Goal: Task Accomplishment & Management: Complete application form

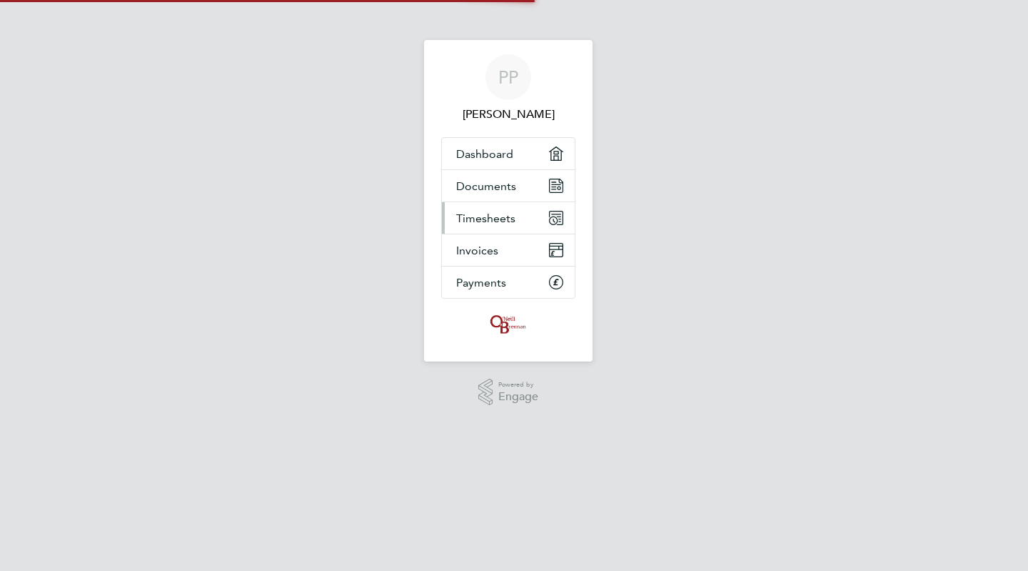
select select "30"
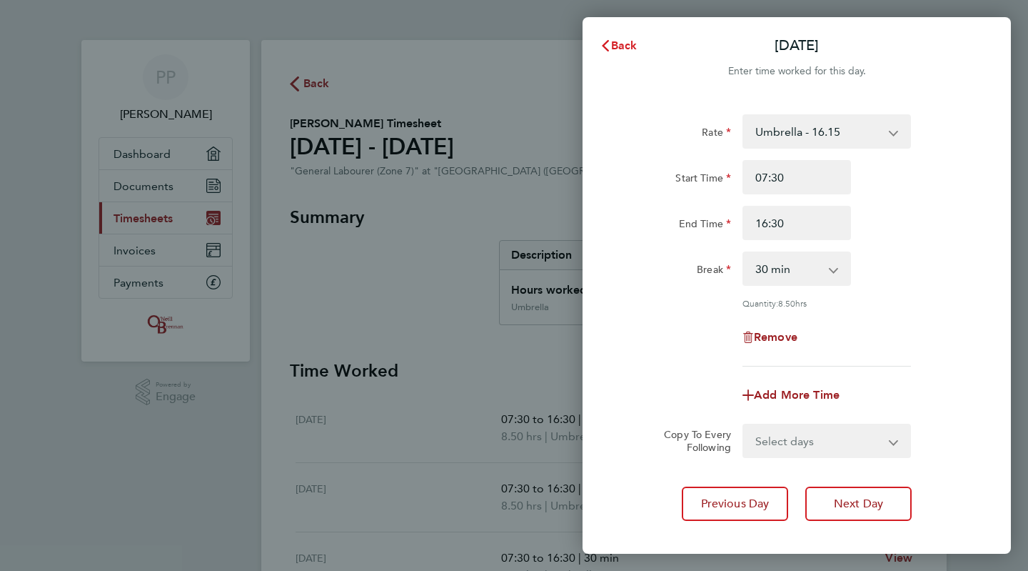
click at [623, 42] on span "Back" at bounding box center [624, 46] width 26 height 14
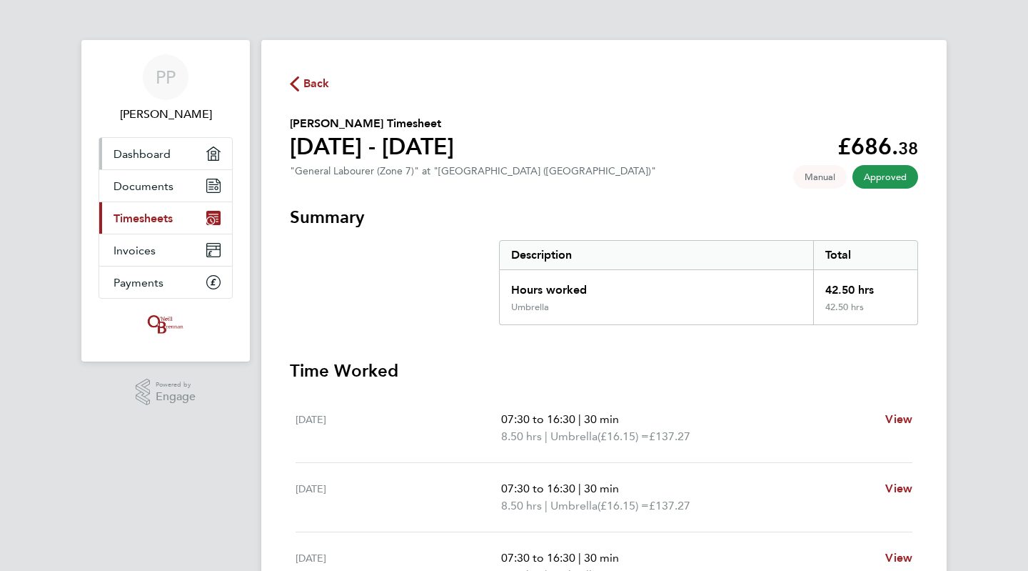
click at [147, 154] on span "Dashboard" at bounding box center [142, 154] width 57 height 14
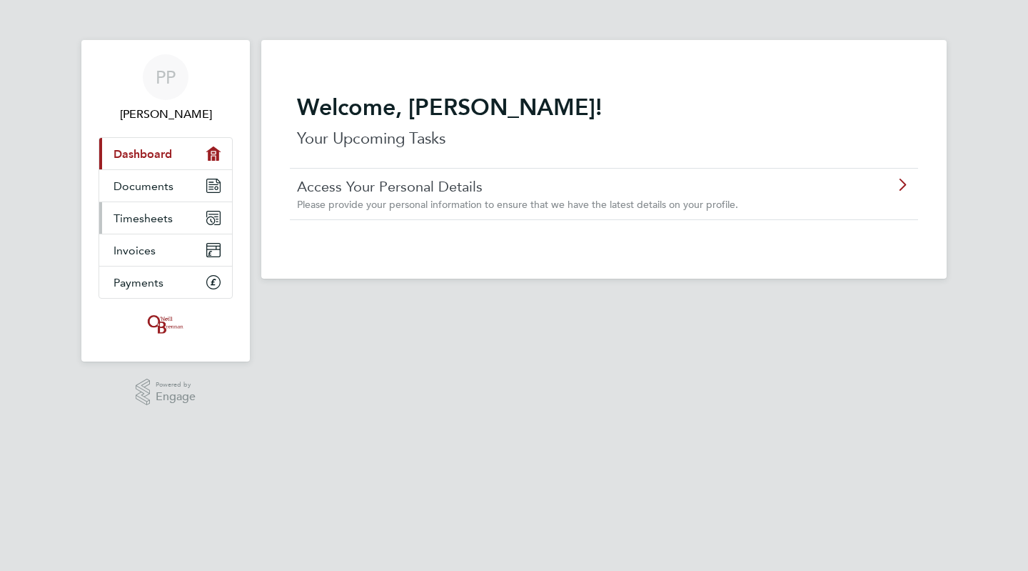
click at [154, 215] on span "Timesheets" at bounding box center [143, 218] width 59 height 14
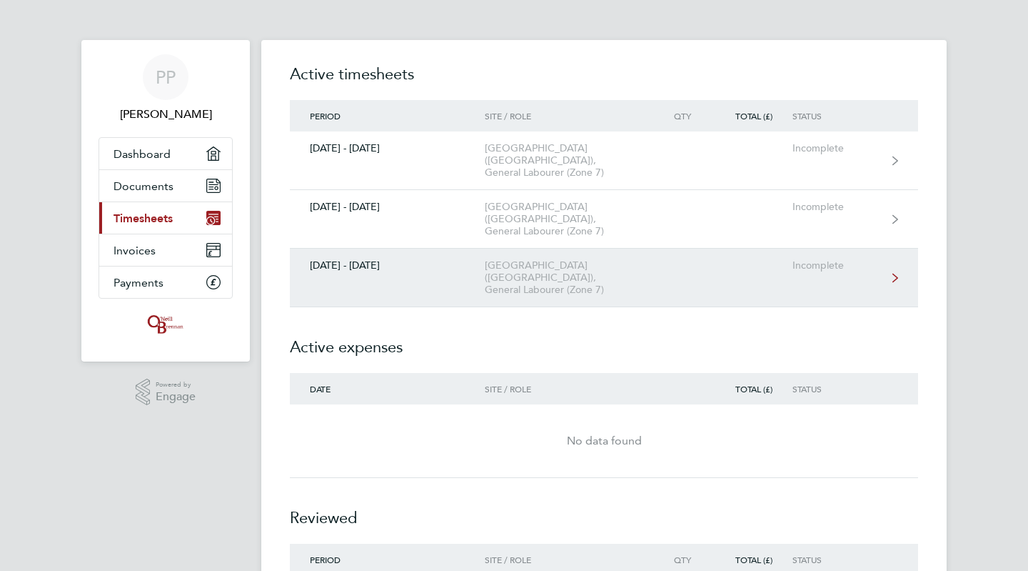
click at [503, 259] on div "[GEOGRAPHIC_DATA] ([GEOGRAPHIC_DATA]), General Labourer (Zone 7)" at bounding box center [567, 277] width 164 height 36
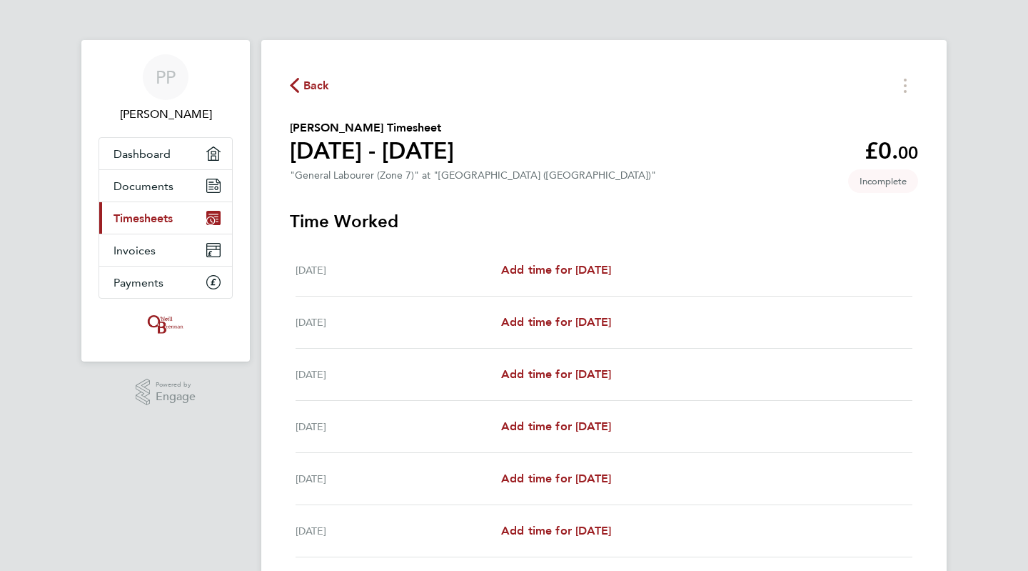
scroll to position [71, 0]
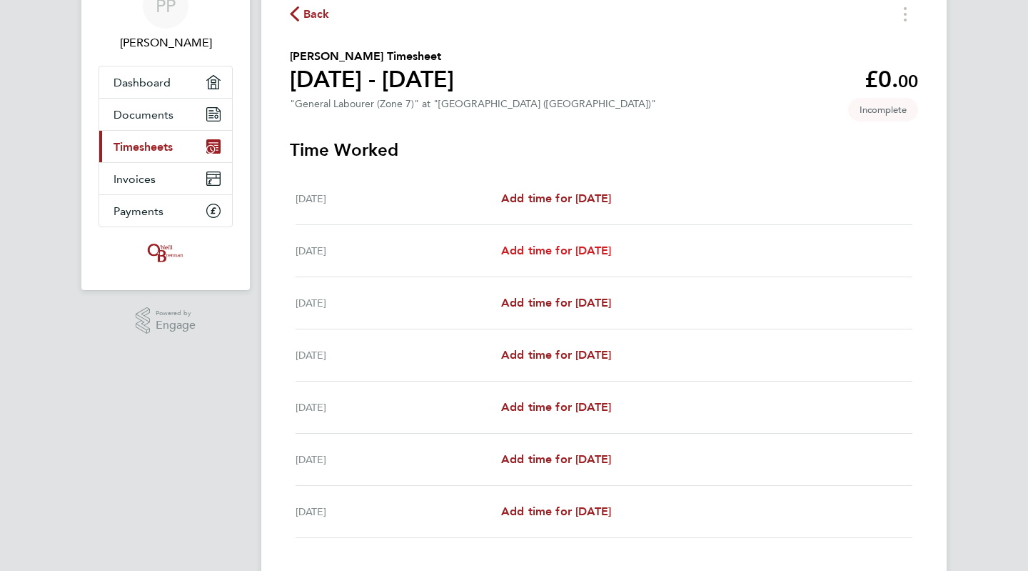
click at [588, 251] on span "Add time for [DATE]" at bounding box center [556, 251] width 110 height 14
select select "30"
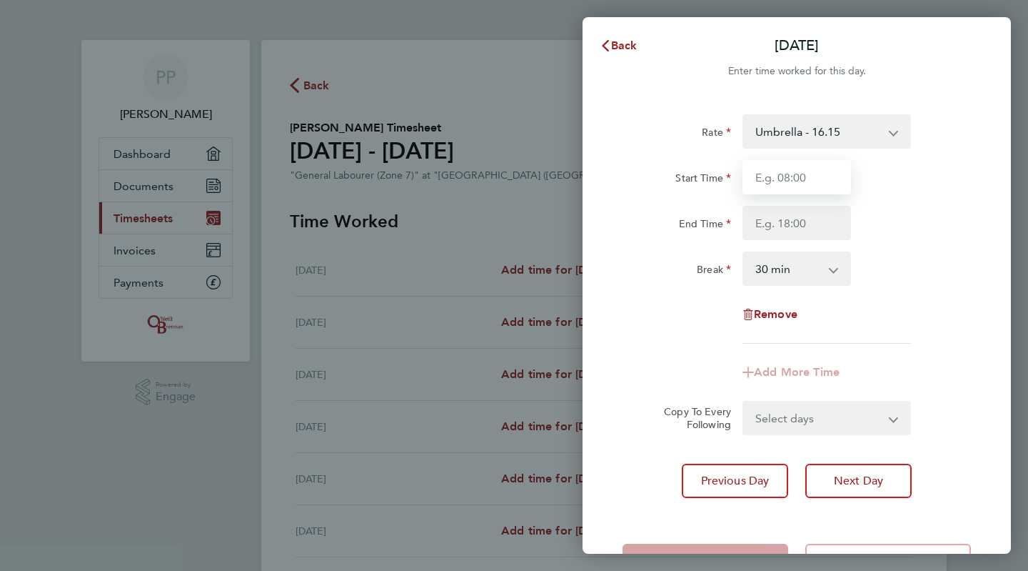
click at [798, 172] on input "Start Time" at bounding box center [797, 177] width 109 height 34
type input "07:30"
click at [794, 231] on input "End Time" at bounding box center [797, 223] width 109 height 34
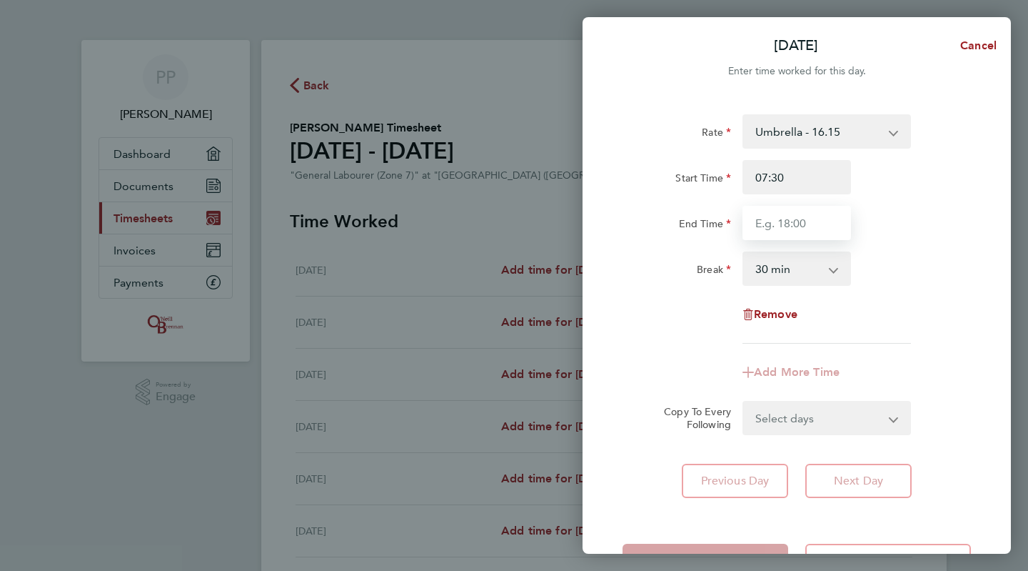
type input "16:30"
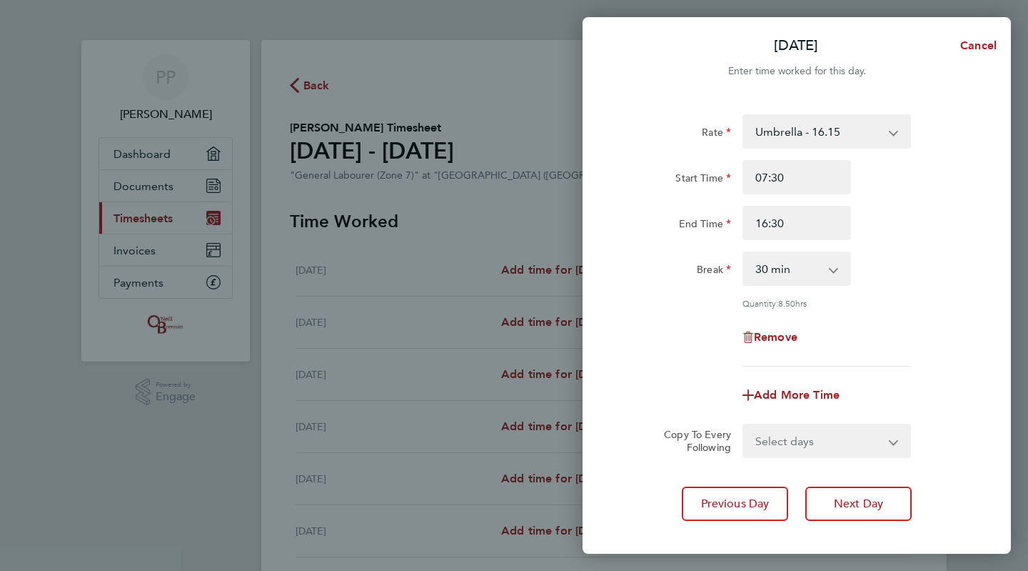
click at [967, 331] on div "Remove" at bounding box center [797, 337] width 360 height 34
click at [845, 499] on span "Next Day" at bounding box center [858, 503] width 49 height 14
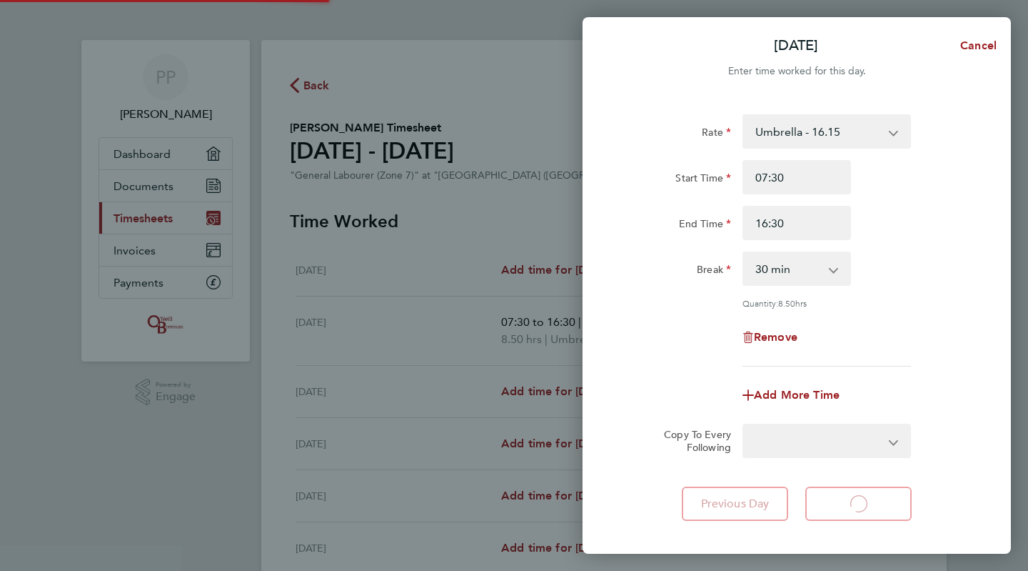
select select "30"
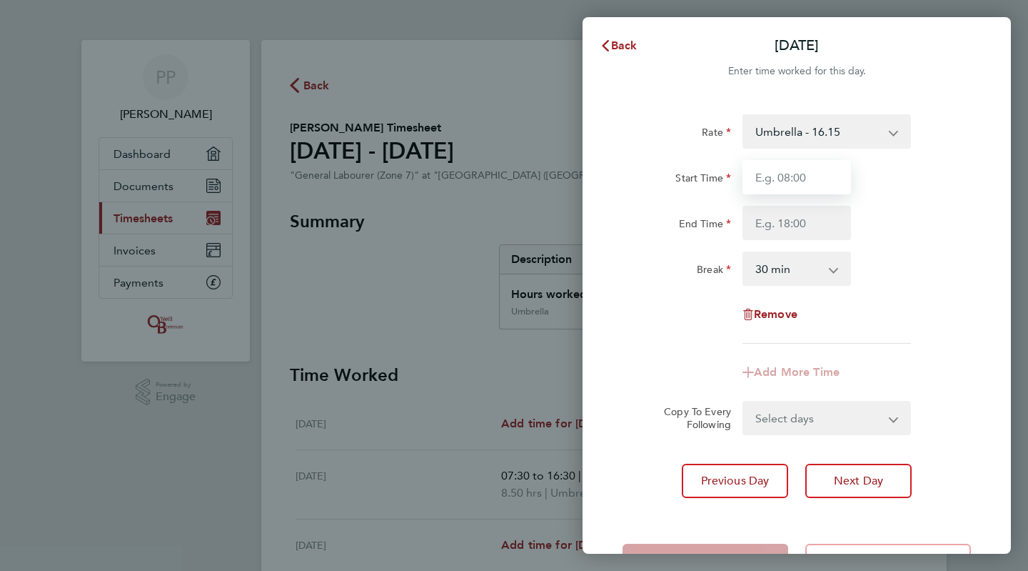
click at [784, 180] on input "Start Time" at bounding box center [797, 177] width 109 height 34
type input "07:30"
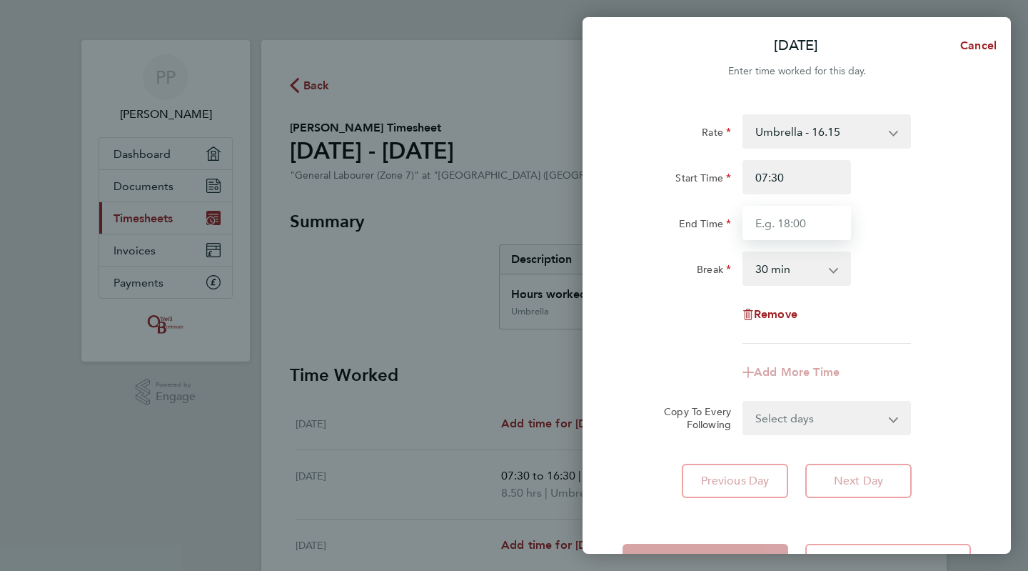
click at [786, 231] on input "End Time" at bounding box center [797, 223] width 109 height 34
type input "16:30"
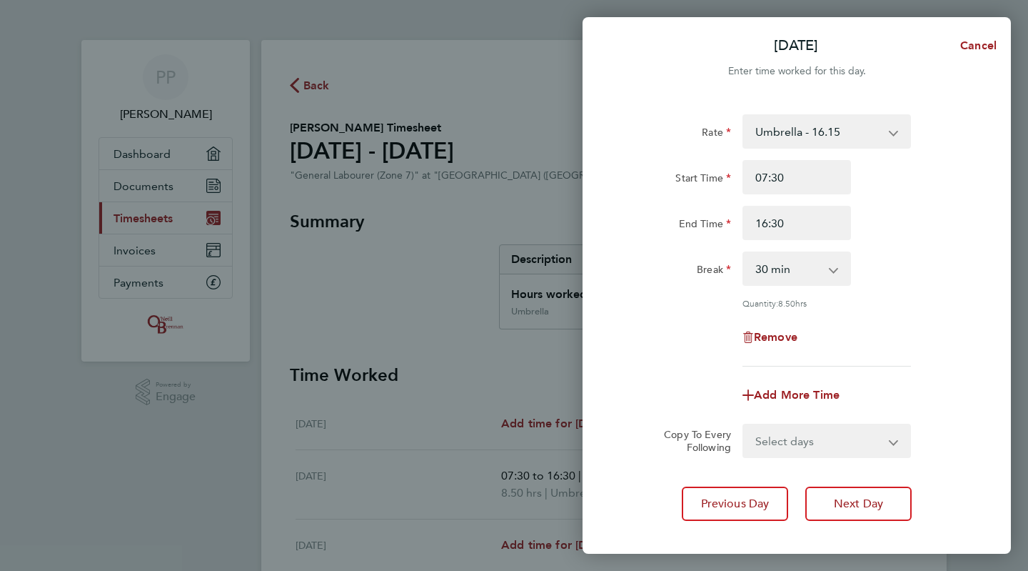
click at [945, 328] on div "Remove" at bounding box center [797, 337] width 360 height 34
click at [840, 502] on span "Next Day" at bounding box center [858, 503] width 49 height 14
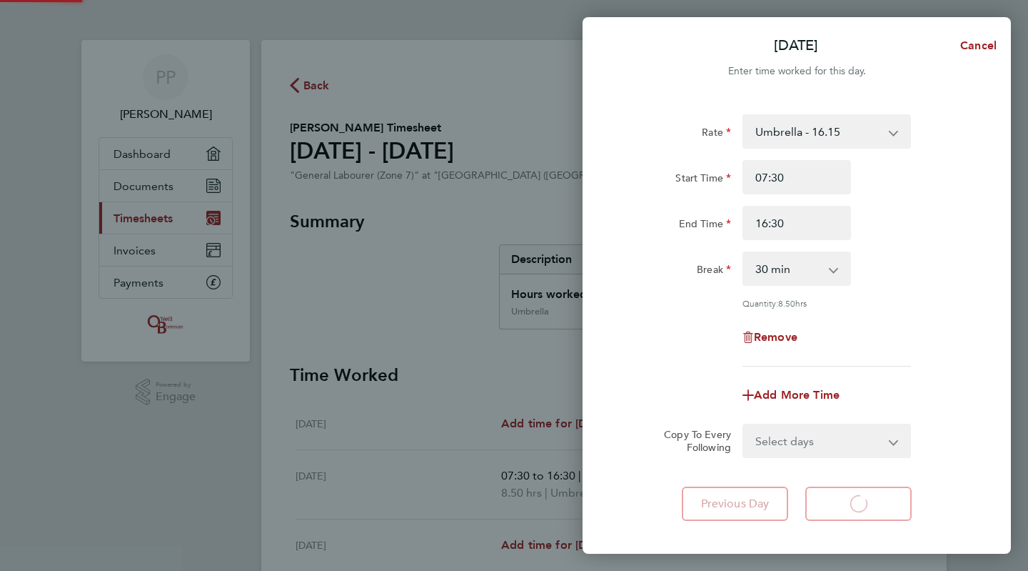
select select "30"
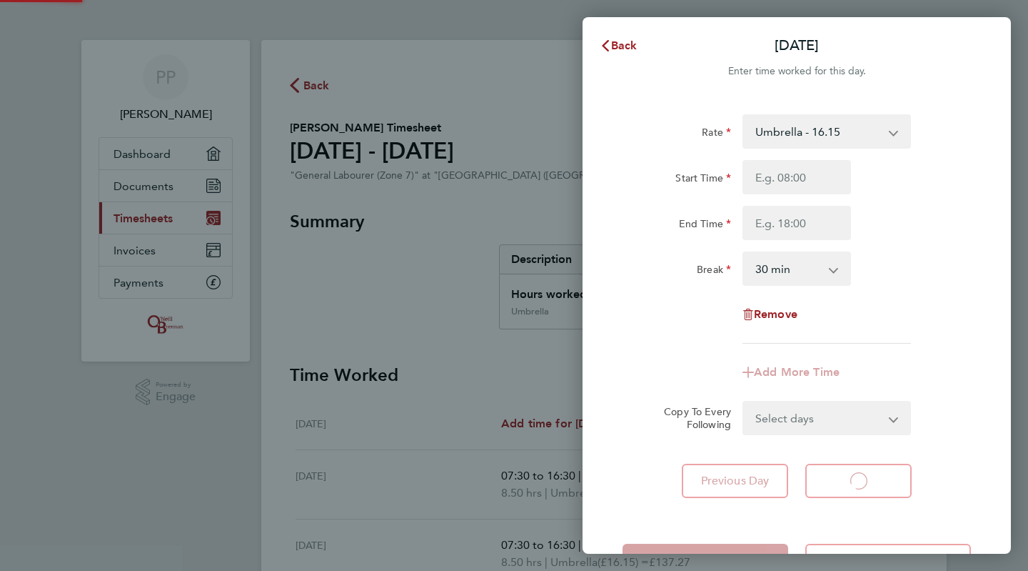
select select "30"
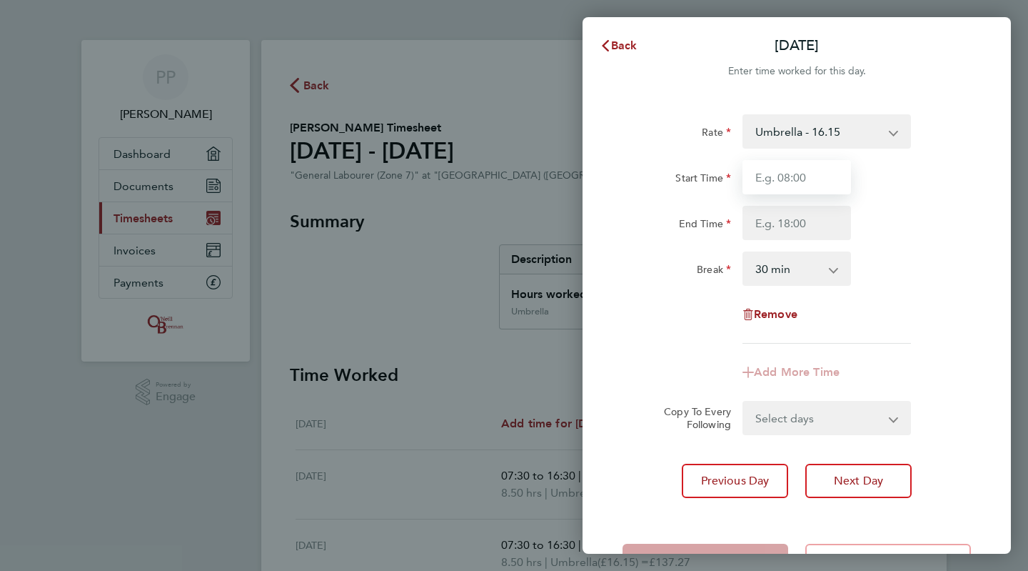
click at [795, 180] on input "Start Time" at bounding box center [797, 177] width 109 height 34
type input "07:30"
click at [799, 222] on input "End Time" at bounding box center [797, 223] width 109 height 34
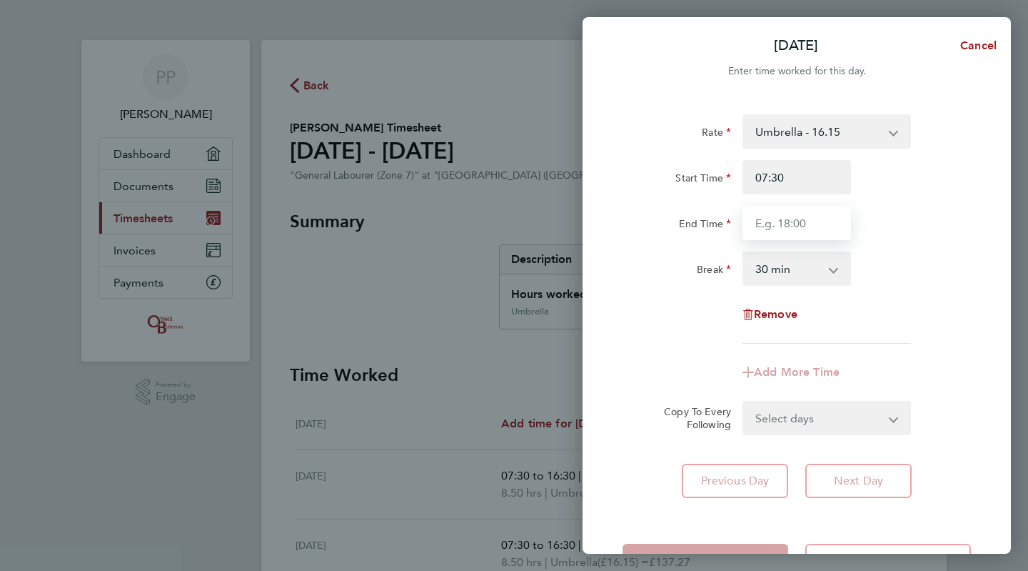
type input "16:30"
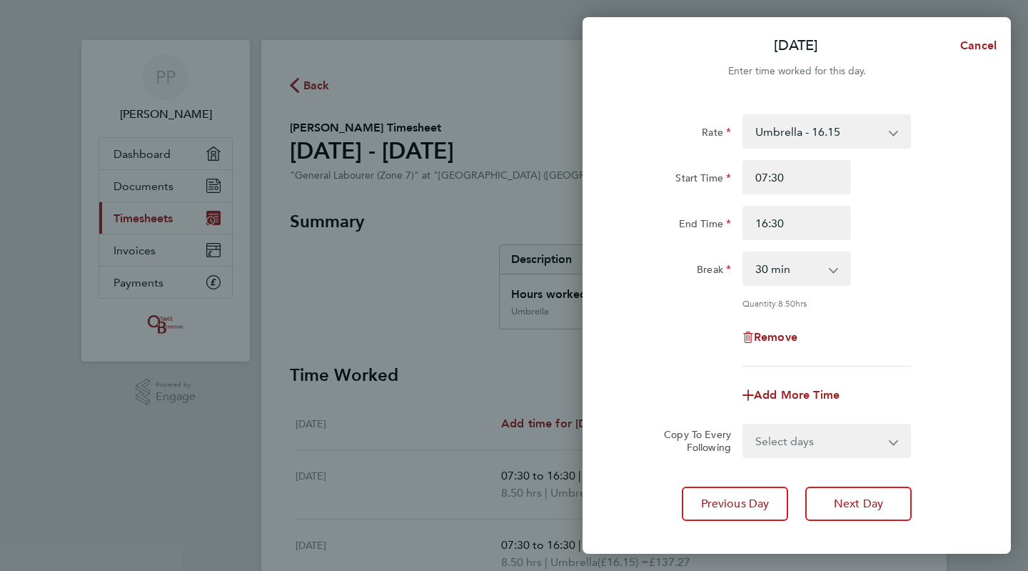
click at [922, 306] on div "Rate Umbrella - 16.15 Start Time 07:30 End Time 16:30 Break 0 min 15 min 30 min…" at bounding box center [797, 240] width 348 height 252
click at [875, 503] on span "Next Day" at bounding box center [858, 503] width 49 height 14
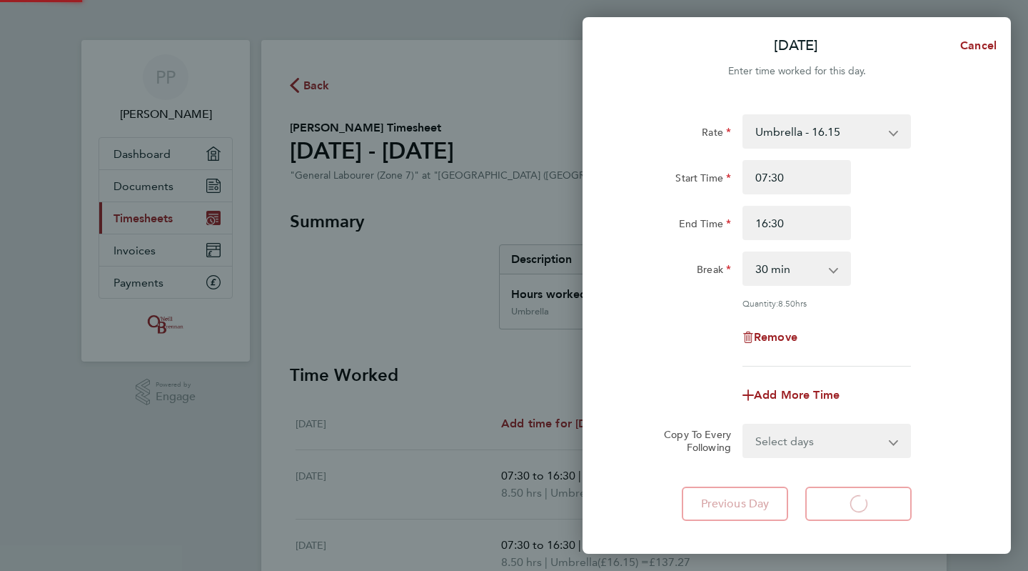
select select "30"
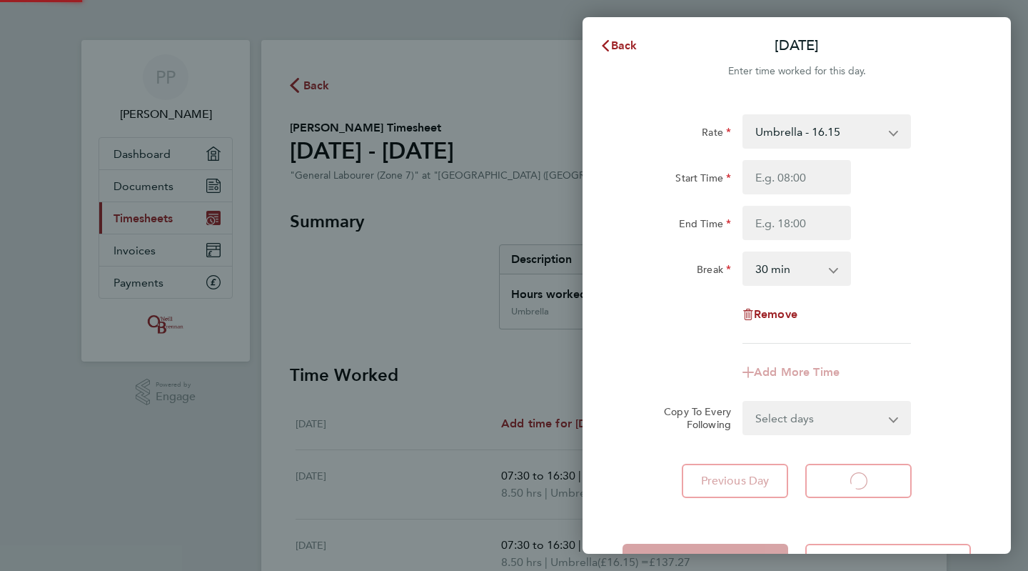
select select "30"
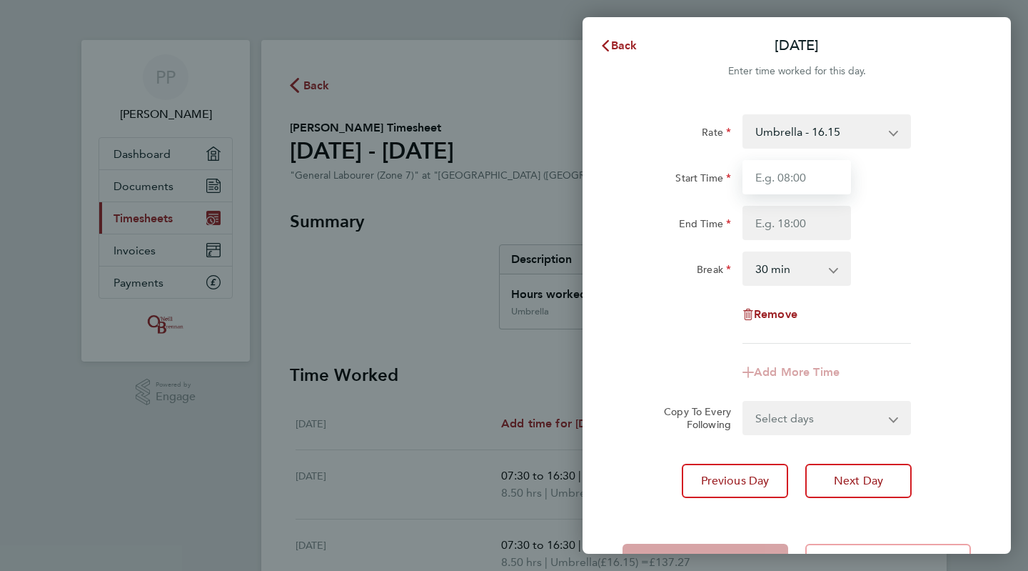
click at [804, 175] on input "Start Time" at bounding box center [797, 177] width 109 height 34
type input "07:30"
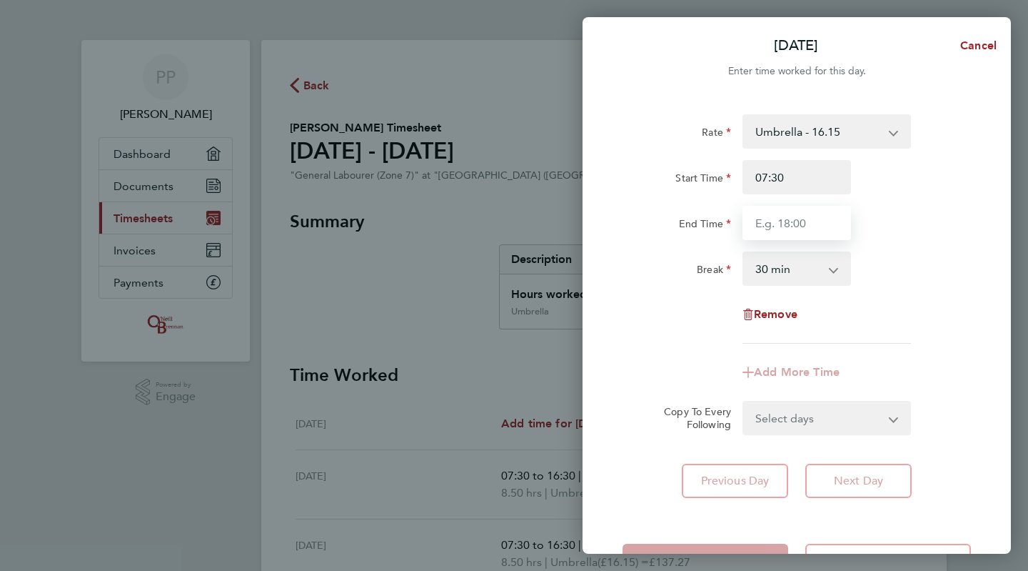
click at [798, 223] on input "End Time" at bounding box center [797, 223] width 109 height 34
type input "16:30"
drag, startPoint x: 970, startPoint y: 314, endPoint x: 960, endPoint y: 326, distance: 15.7
click at [964, 321] on div "Remove" at bounding box center [797, 314] width 360 height 34
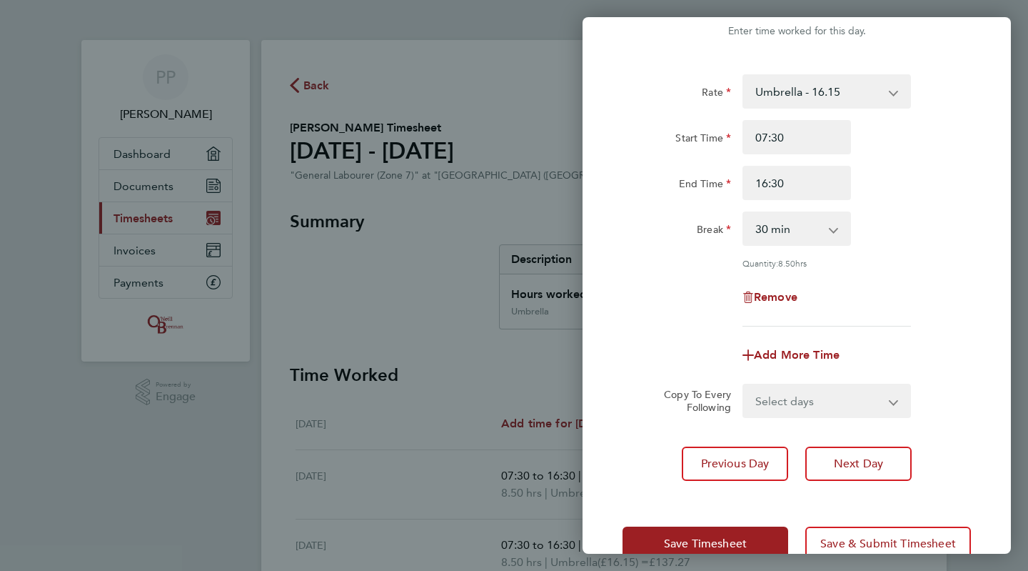
scroll to position [74, 0]
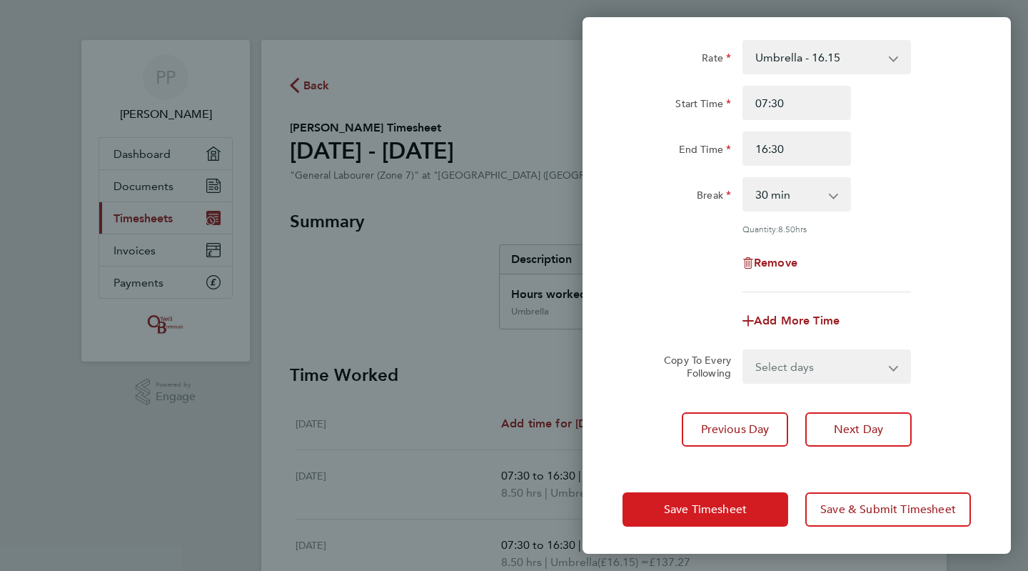
click at [708, 508] on span "Save Timesheet" at bounding box center [705, 509] width 83 height 14
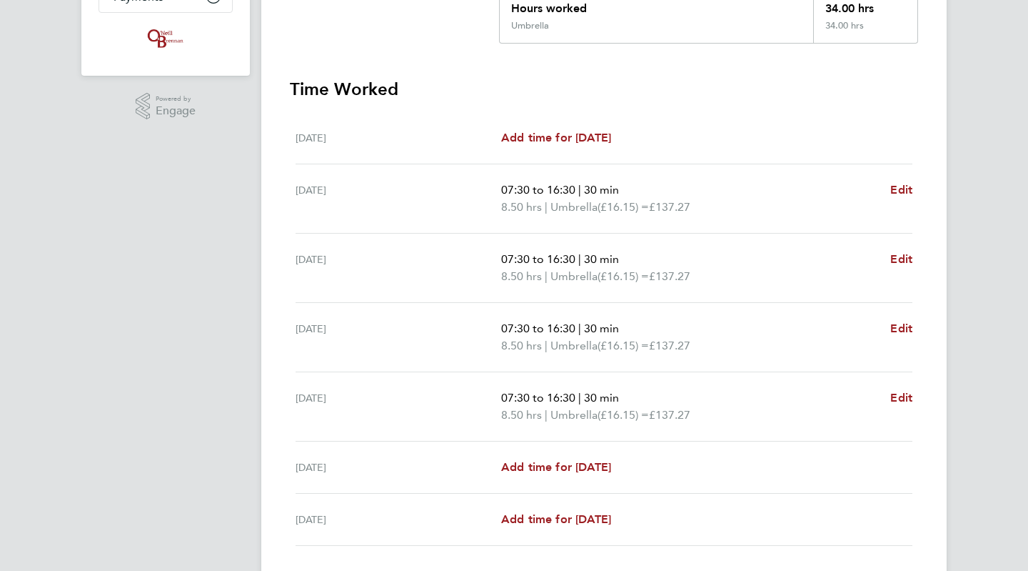
scroll to position [357, 0]
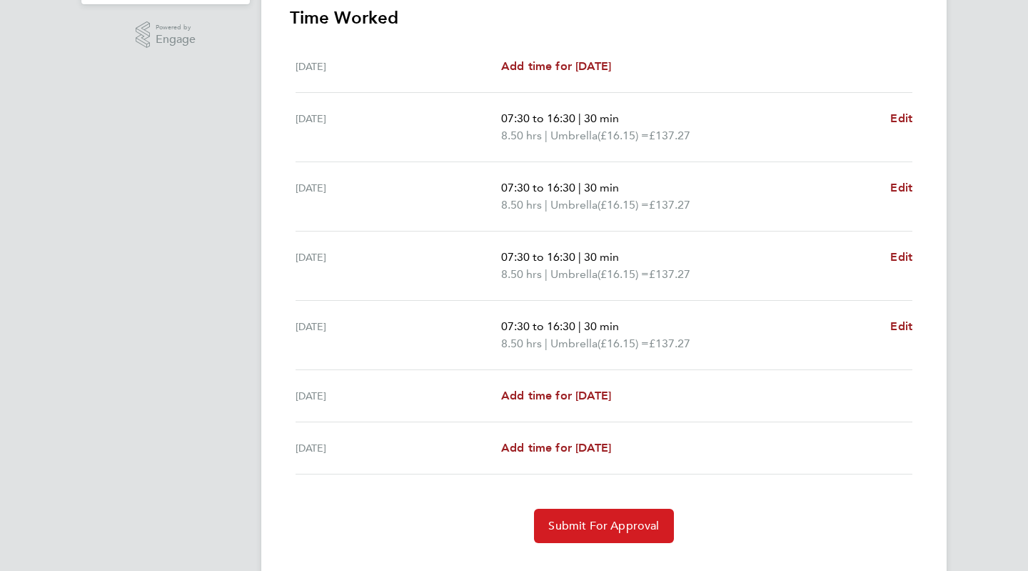
click at [603, 518] on span "Submit For Approval" at bounding box center [603, 525] width 111 height 14
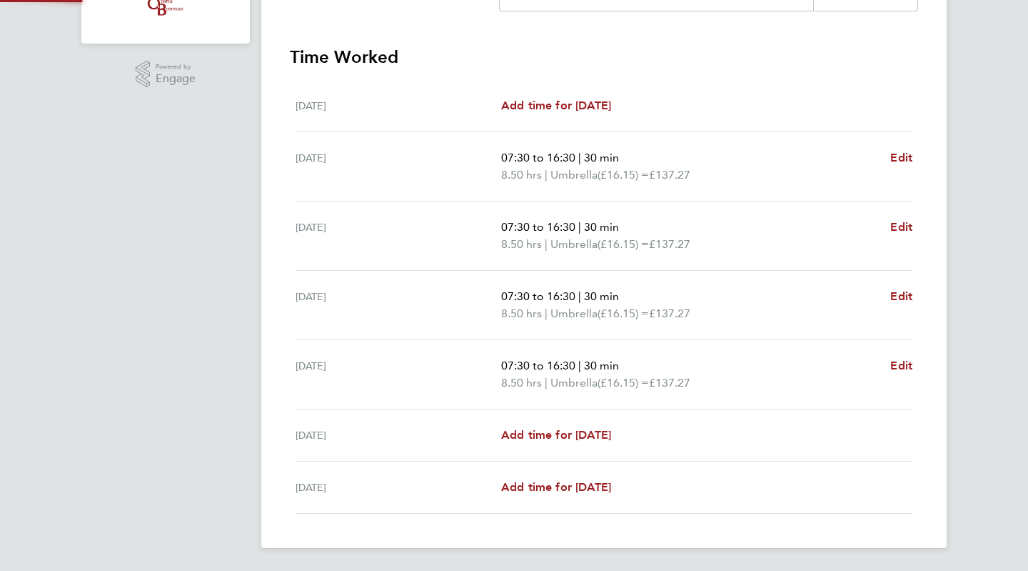
scroll to position [316, 0]
